Goal: Use online tool/utility: Utilize a website feature to perform a specific function

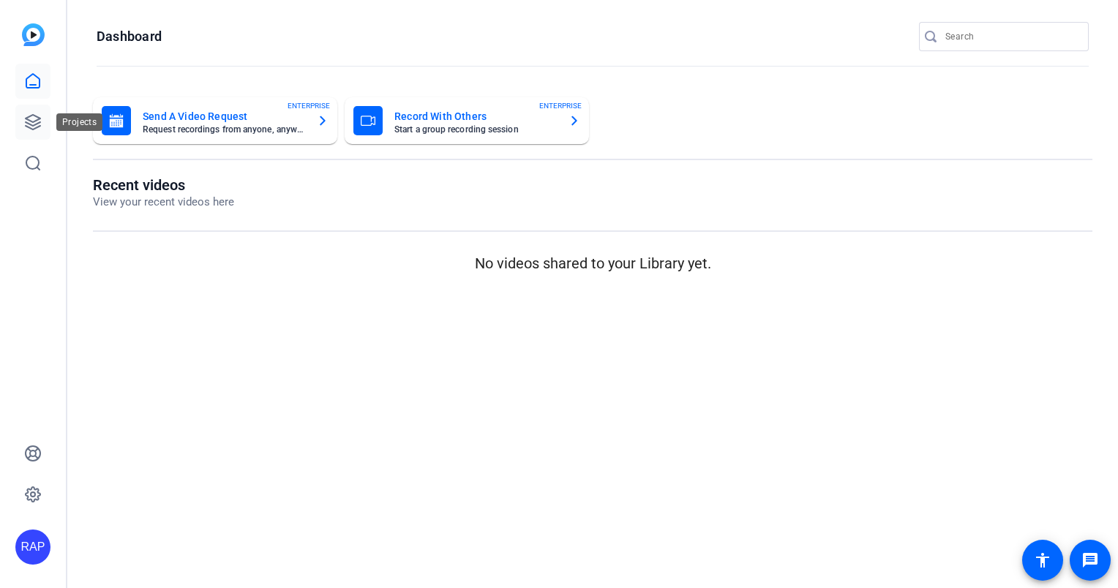
click at [34, 132] on link at bounding box center [32, 122] width 35 height 35
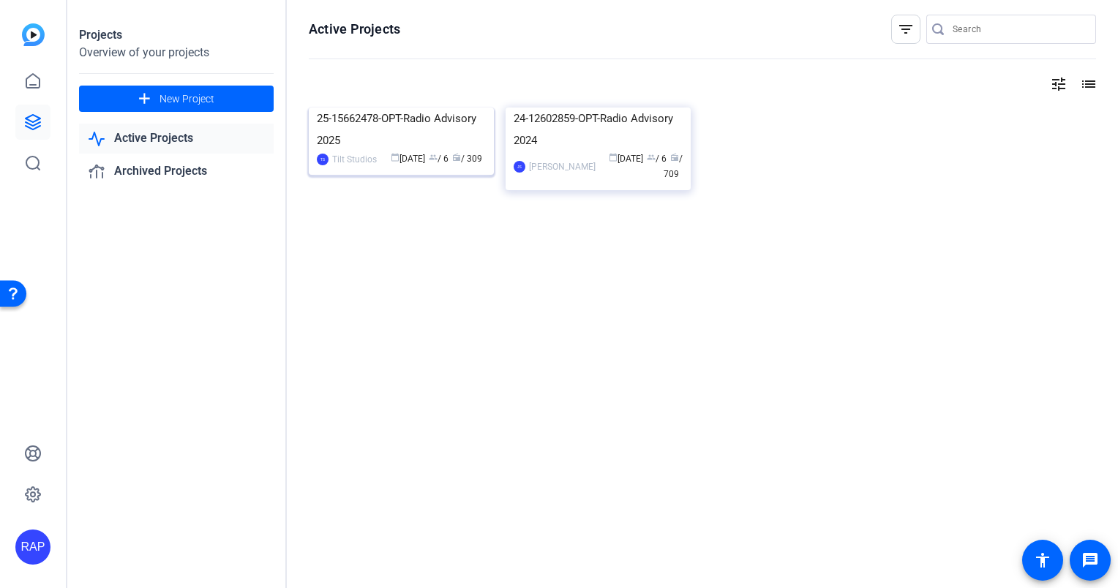
click at [381, 108] on img at bounding box center [401, 108] width 185 height 0
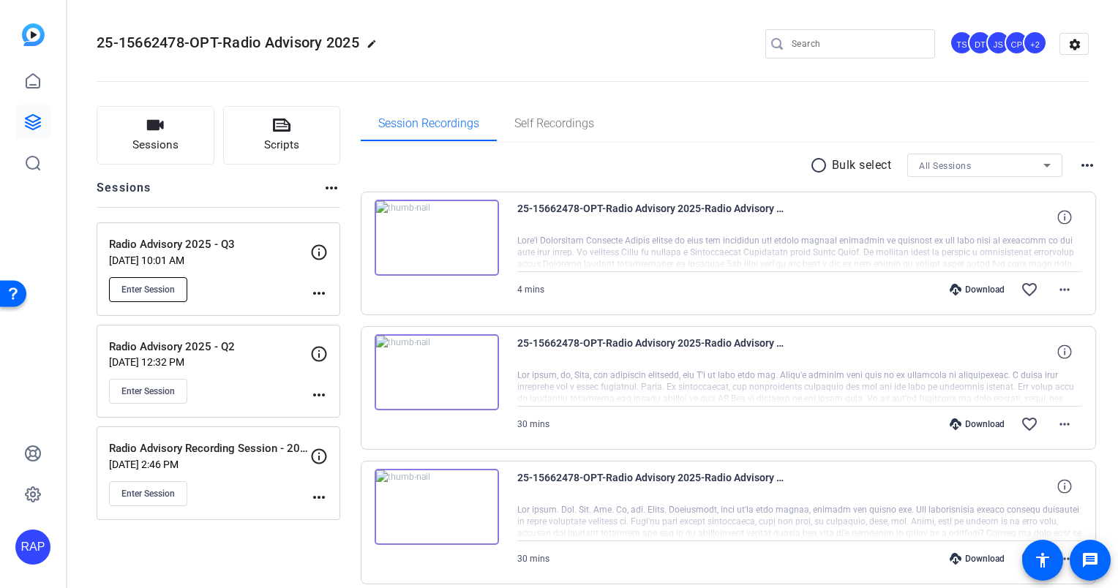
click at [164, 289] on span "Enter Session" at bounding box center [147, 290] width 53 height 12
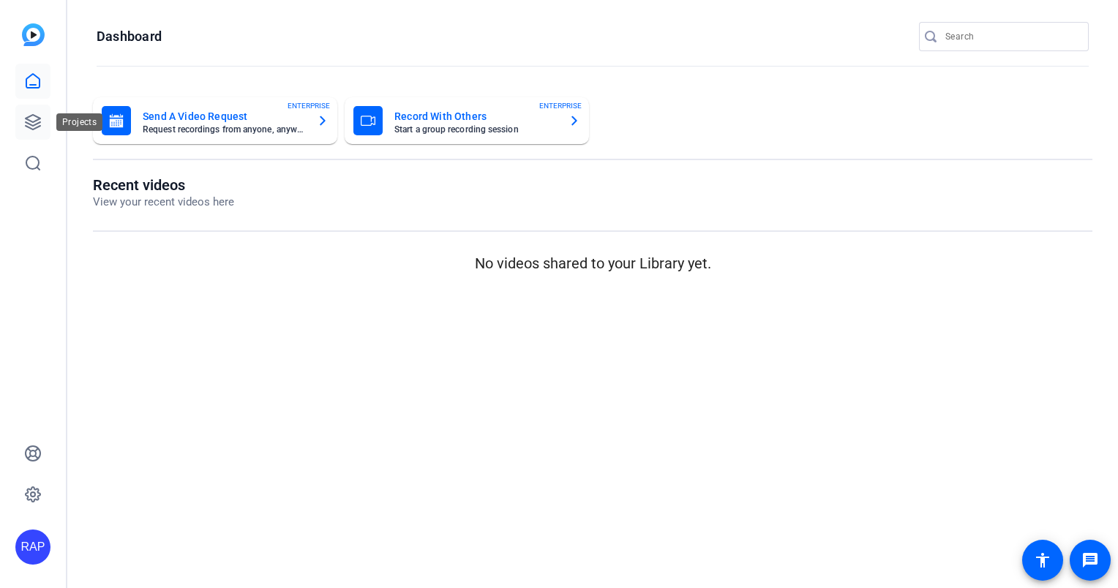
click at [35, 123] on icon at bounding box center [33, 122] width 18 height 18
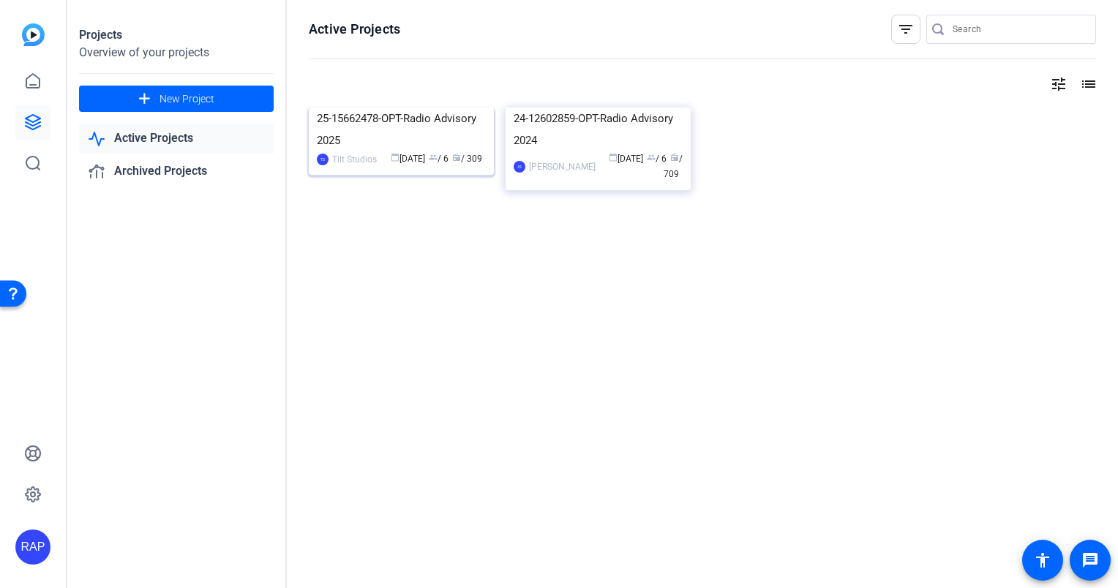
click at [326, 108] on img at bounding box center [401, 108] width 185 height 0
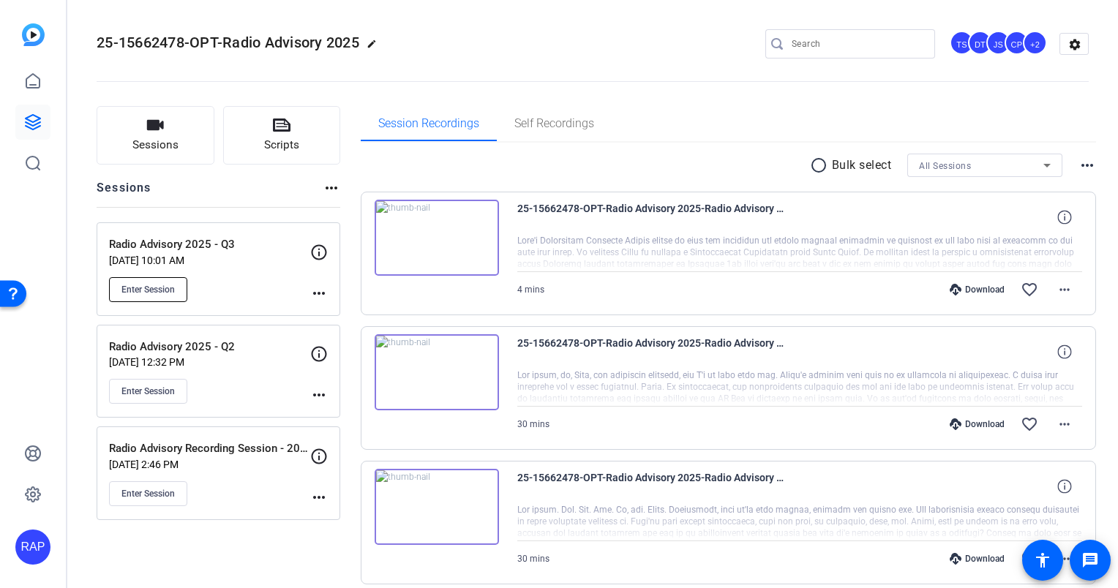
click at [175, 278] on button "Enter Session" at bounding box center [148, 289] width 78 height 25
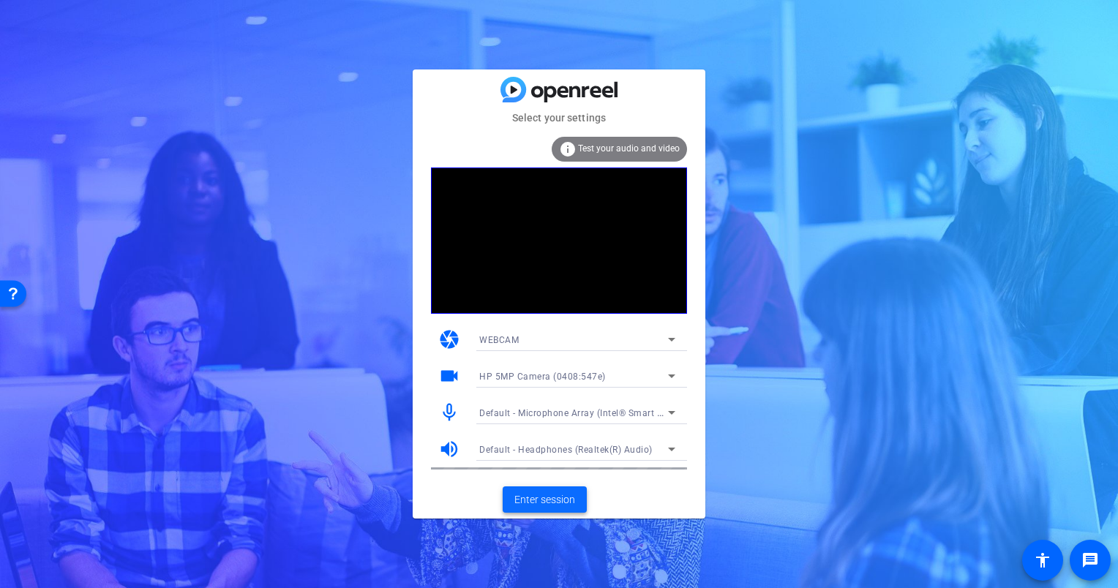
click at [544, 503] on span "Enter session" at bounding box center [544, 499] width 61 height 15
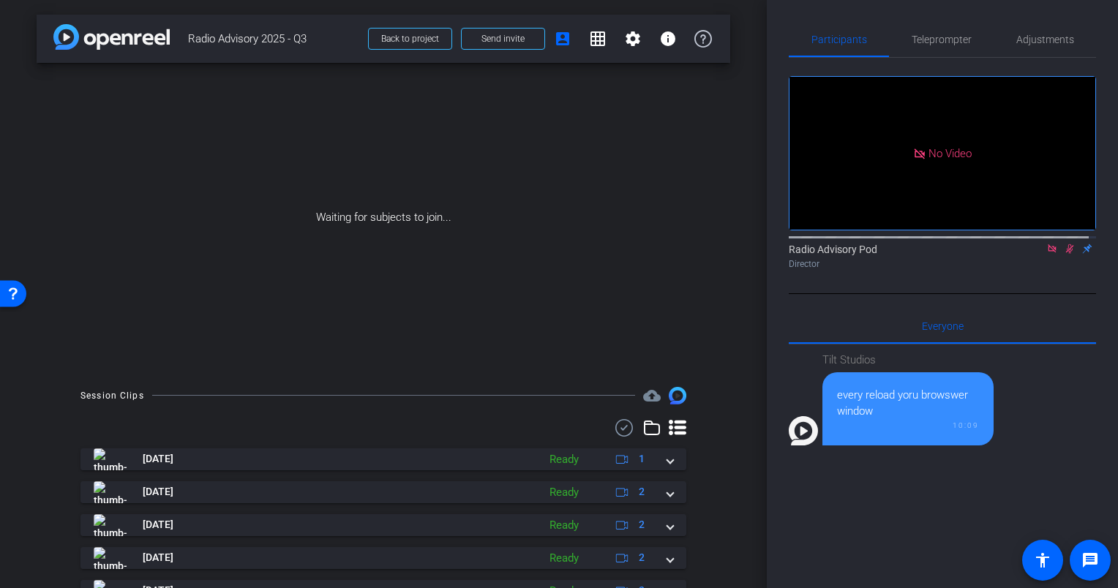
click at [1046, 254] on icon at bounding box center [1052, 249] width 12 height 10
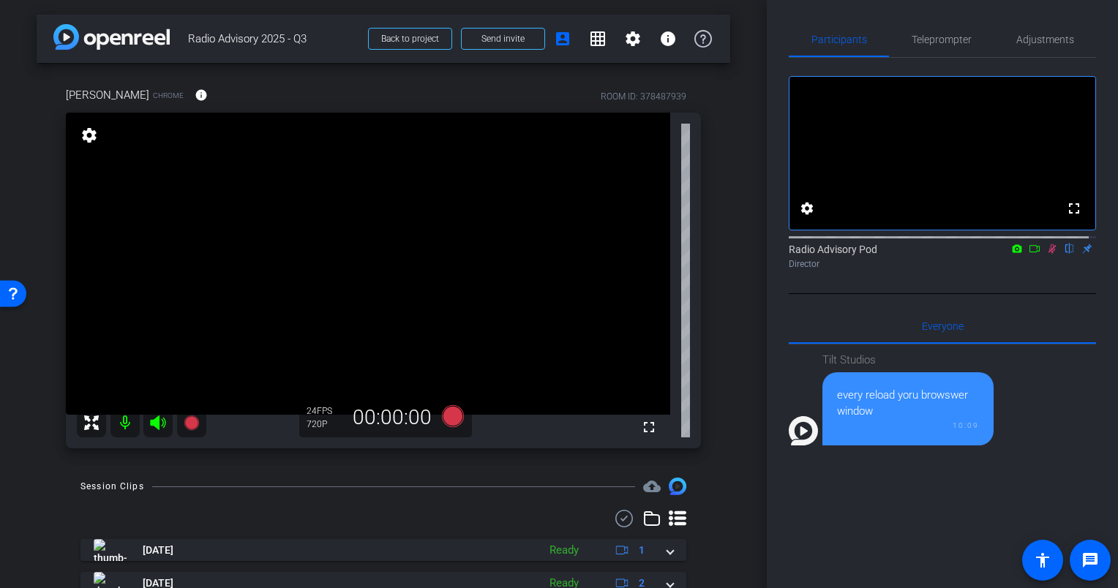
click at [1049, 254] on icon at bounding box center [1052, 249] width 12 height 10
click at [195, 427] on icon at bounding box center [192, 423] width 18 height 18
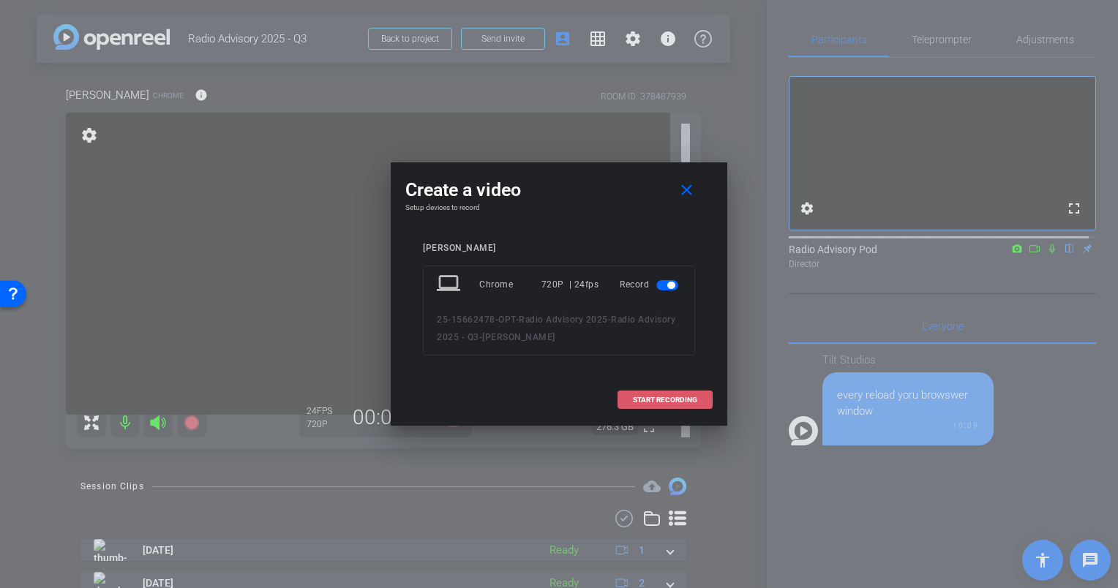
click at [635, 398] on span "START RECORDING" at bounding box center [665, 400] width 64 height 7
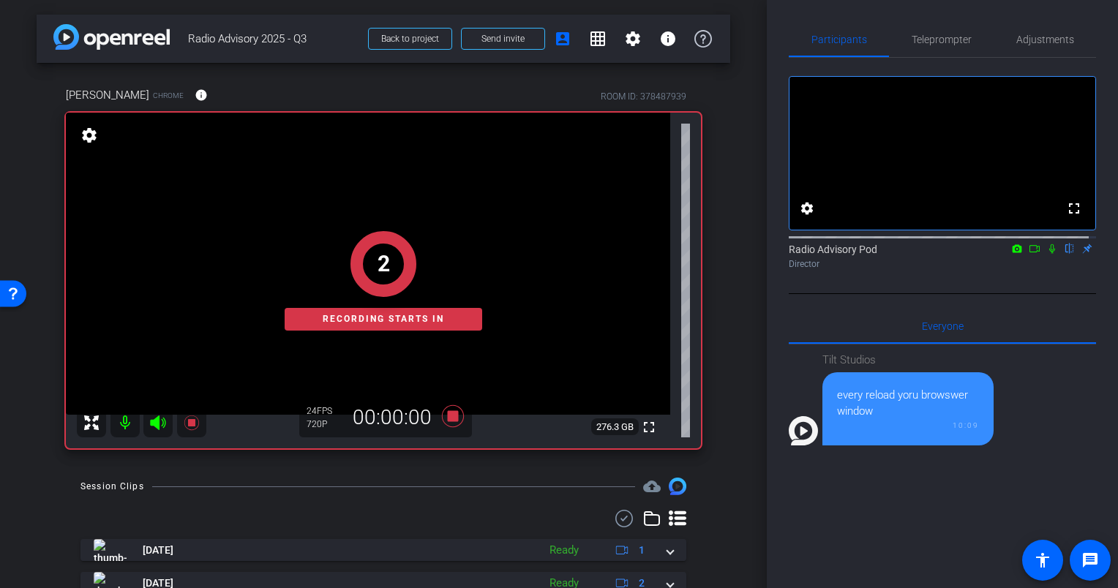
click at [1046, 254] on icon at bounding box center [1052, 249] width 12 height 10
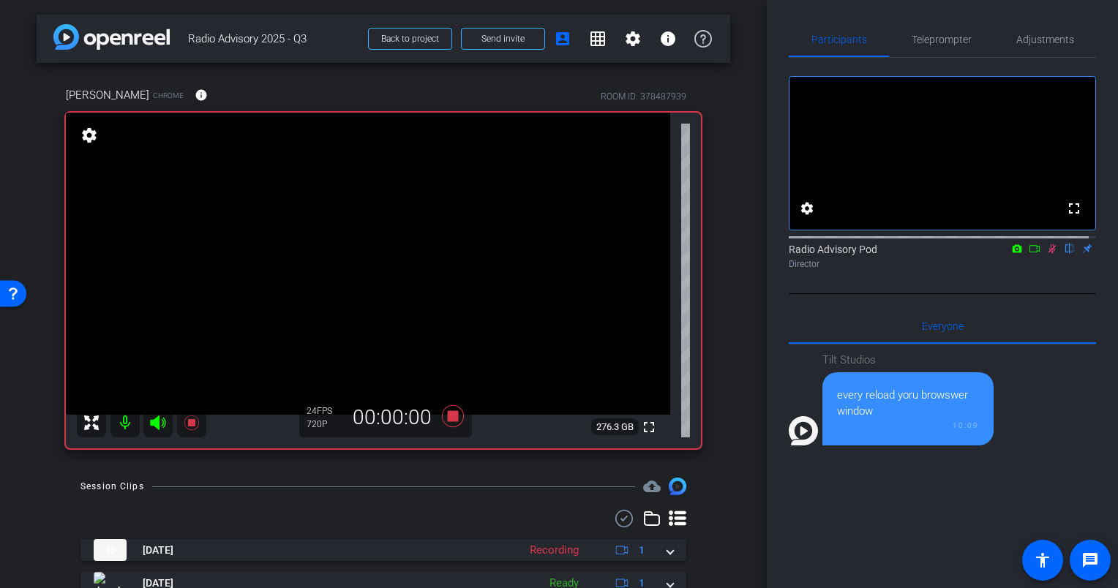
click at [1046, 254] on icon at bounding box center [1052, 249] width 12 height 10
click at [451, 418] on icon at bounding box center [453, 416] width 22 height 22
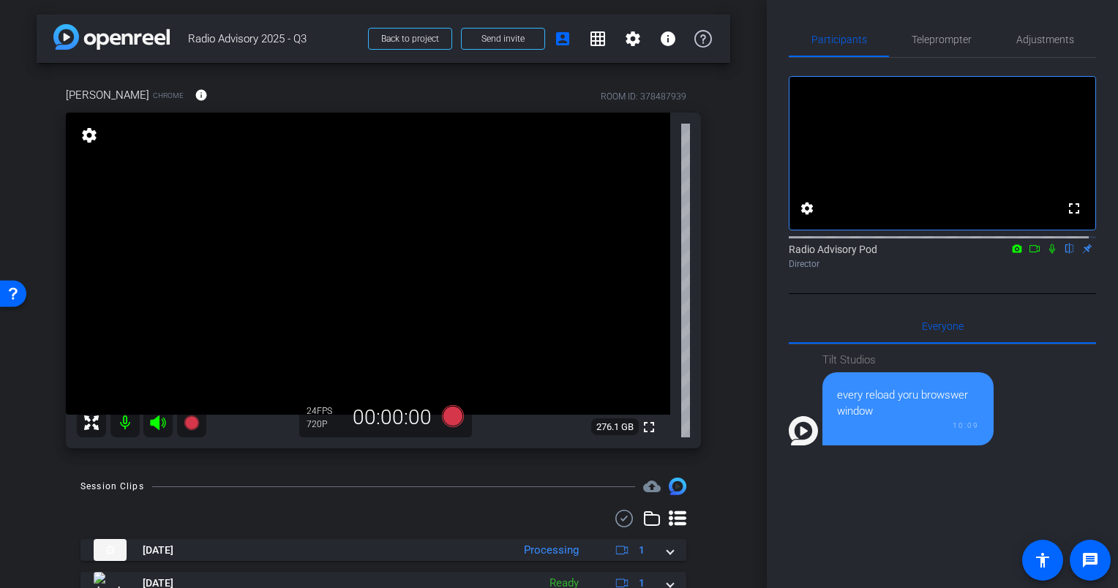
scroll to position [73, 0]
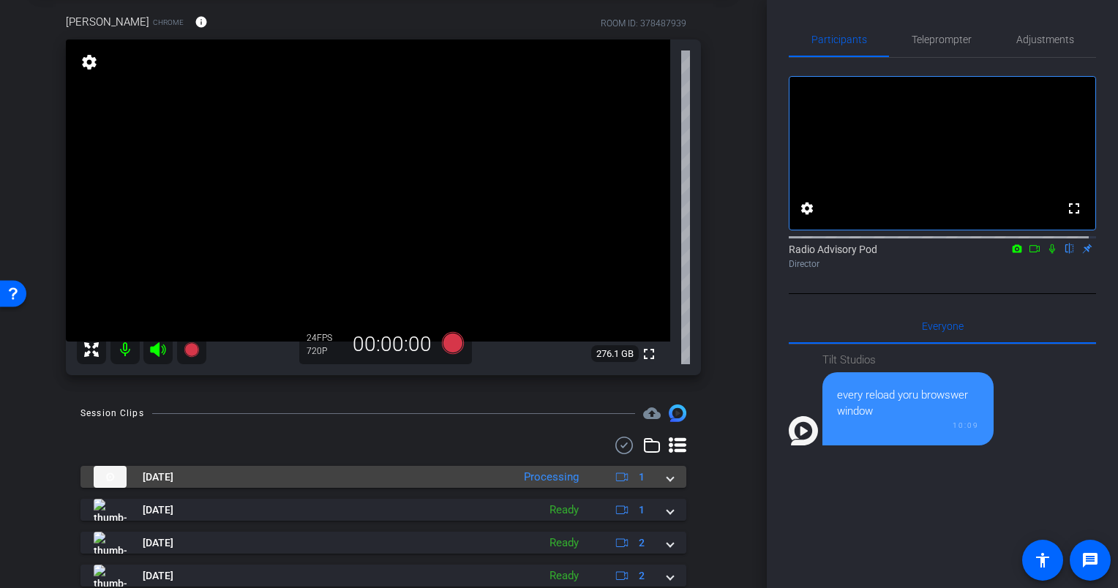
click at [429, 479] on mat-panel-title "Oct 1, 2025" at bounding box center [299, 477] width 411 height 22
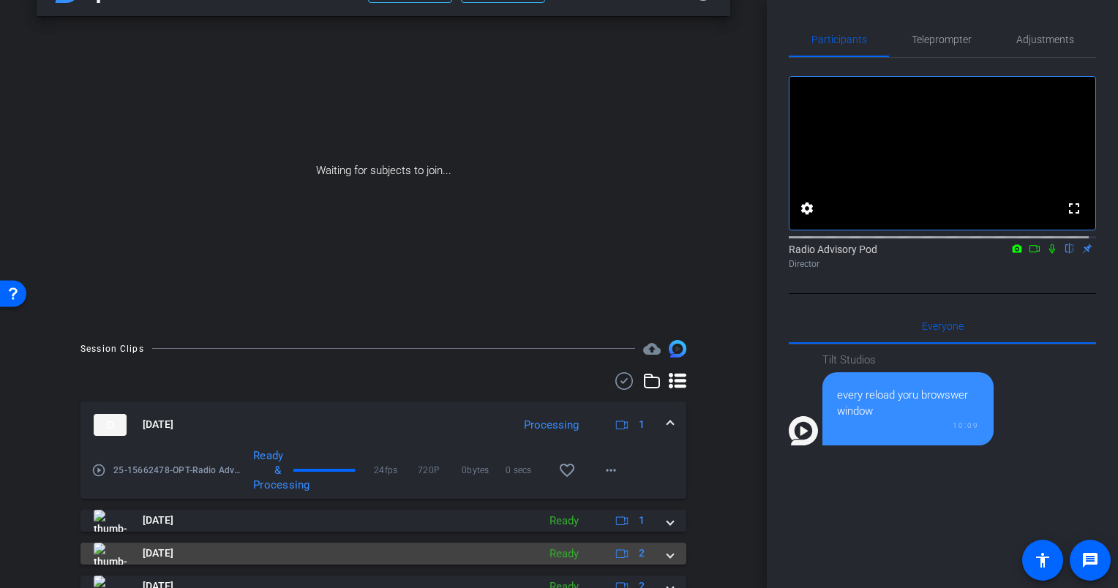
scroll to position [146, 0]
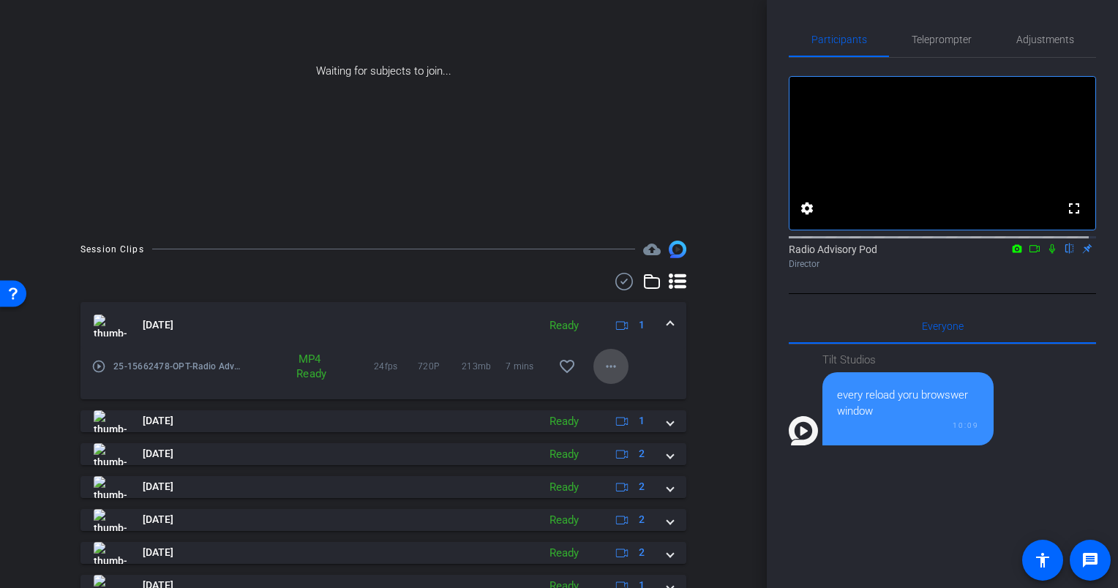
click at [610, 366] on mat-icon "more_horiz" at bounding box center [611, 367] width 18 height 18
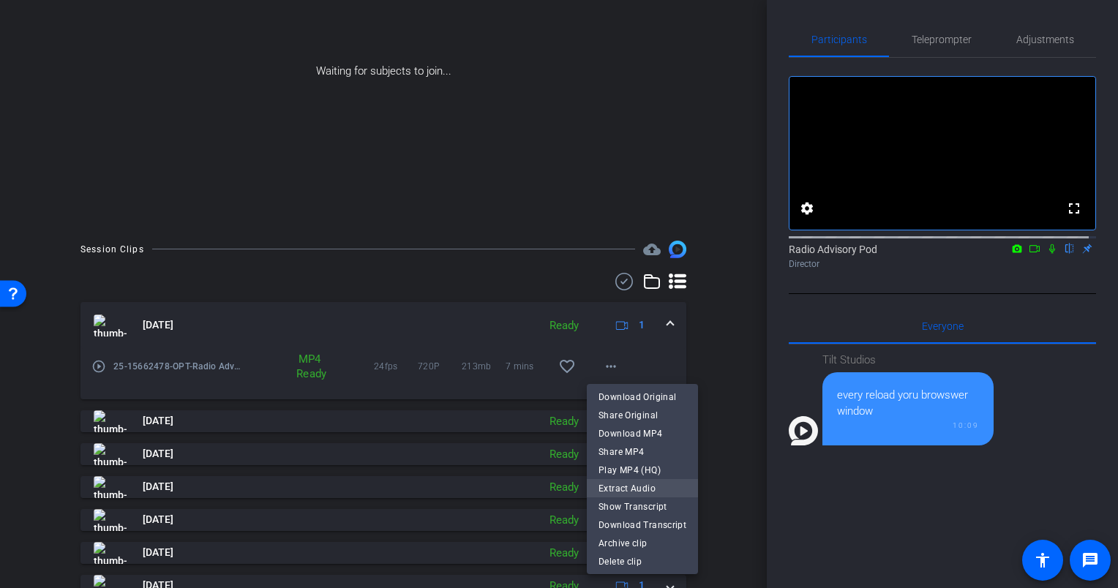
click at [618, 492] on span "Extract Audio" at bounding box center [643, 488] width 88 height 18
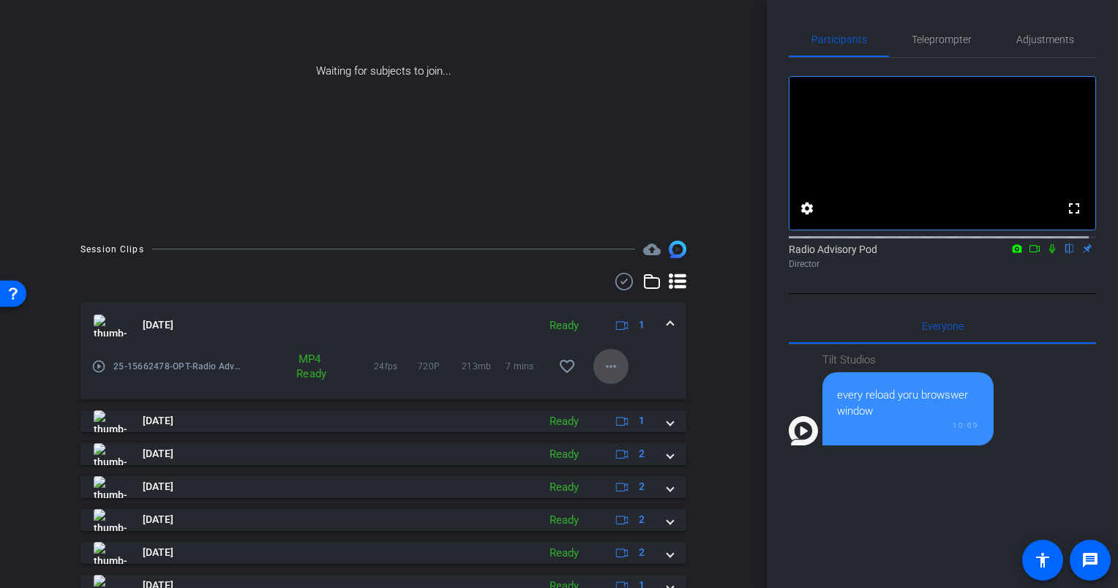
click at [602, 369] on mat-icon "more_horiz" at bounding box center [611, 367] width 18 height 18
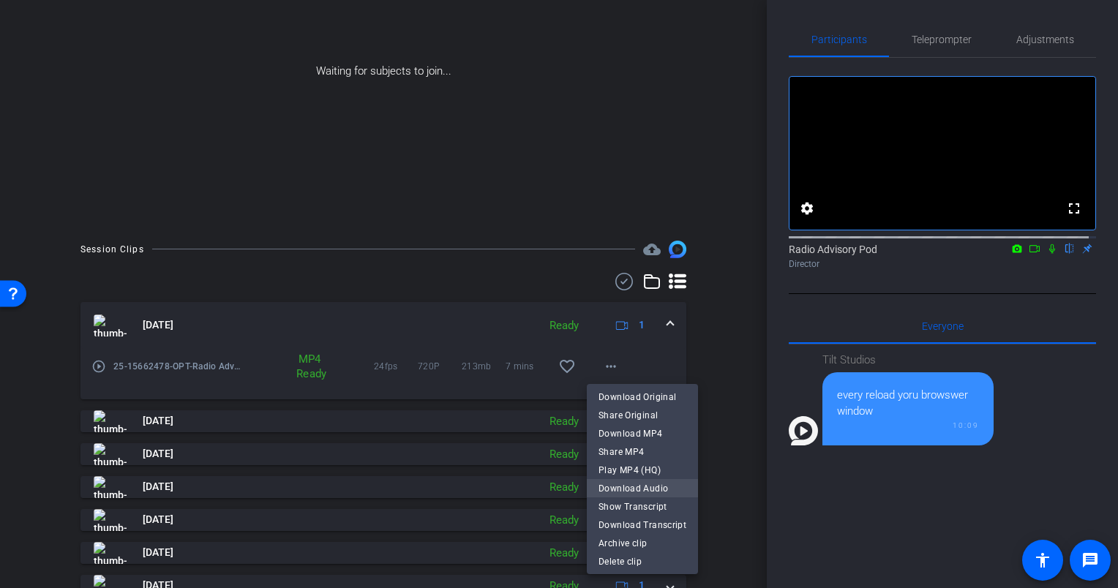
click at [638, 481] on span "Download Audio" at bounding box center [643, 488] width 88 height 18
